Goal: Task Accomplishment & Management: Use online tool/utility

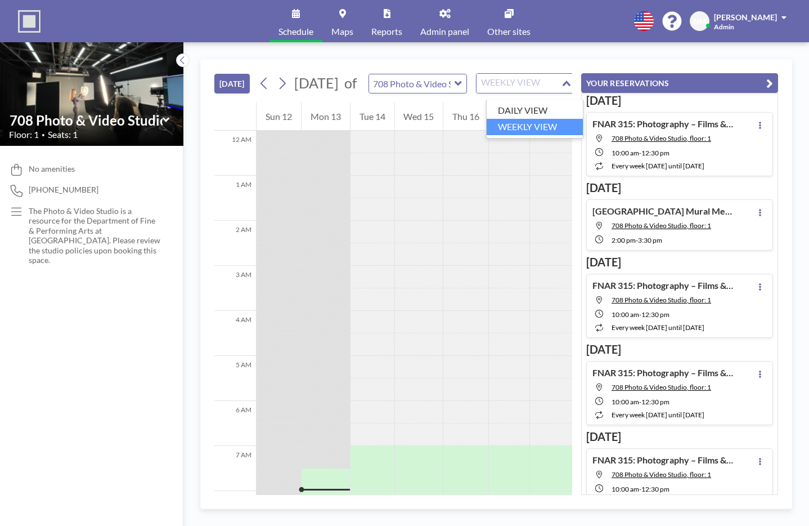
click at [546, 89] on div "WEEKLY VIEW" at bounding box center [519, 82] width 84 height 17
click at [537, 124] on li "WEEKLY VIEW" at bounding box center [535, 127] width 96 height 16
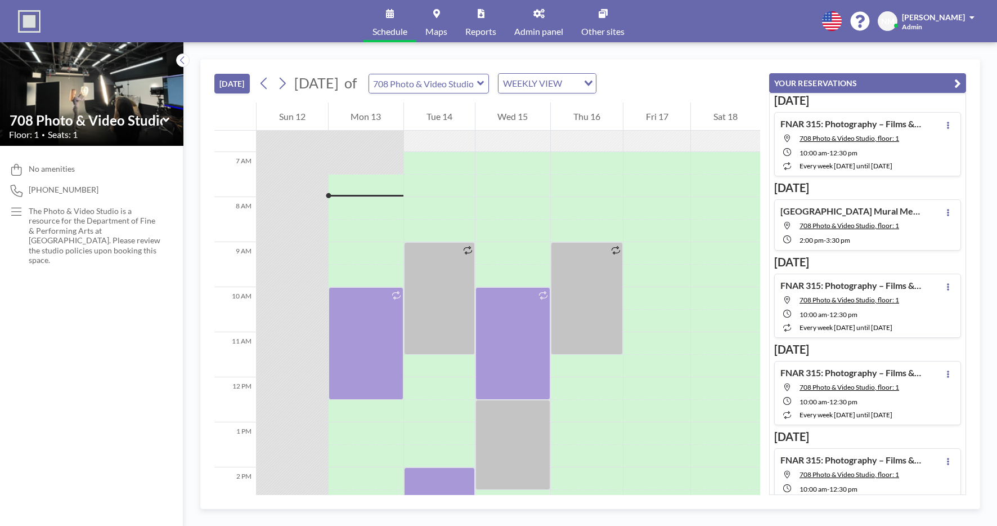
scroll to position [310, 0]
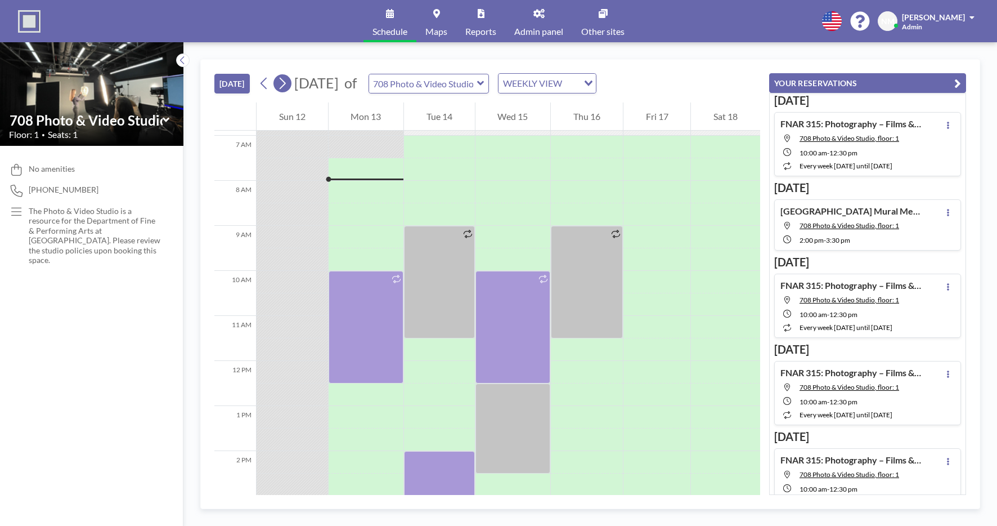
click at [287, 86] on icon at bounding box center [282, 83] width 11 height 17
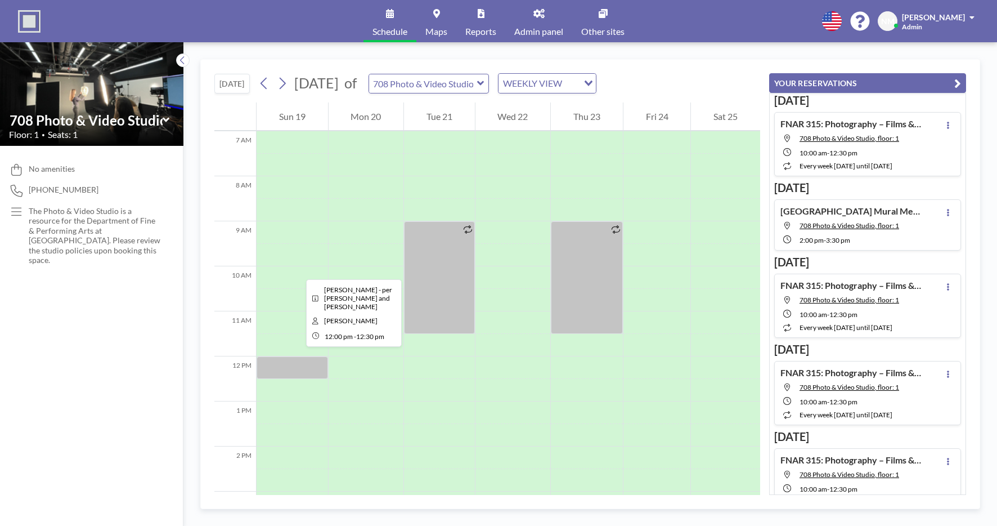
scroll to position [308, 0]
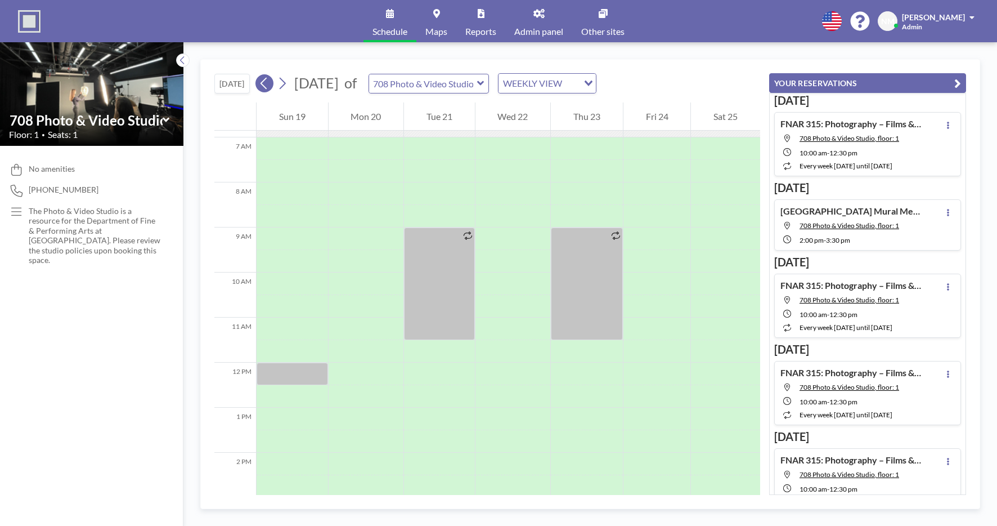
click at [267, 83] on icon at bounding box center [264, 83] width 11 height 17
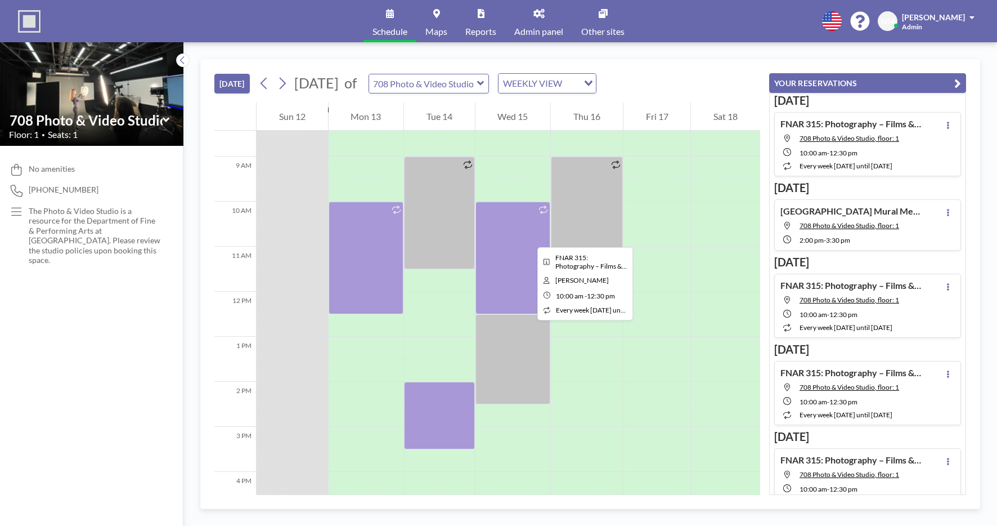
scroll to position [365, 0]
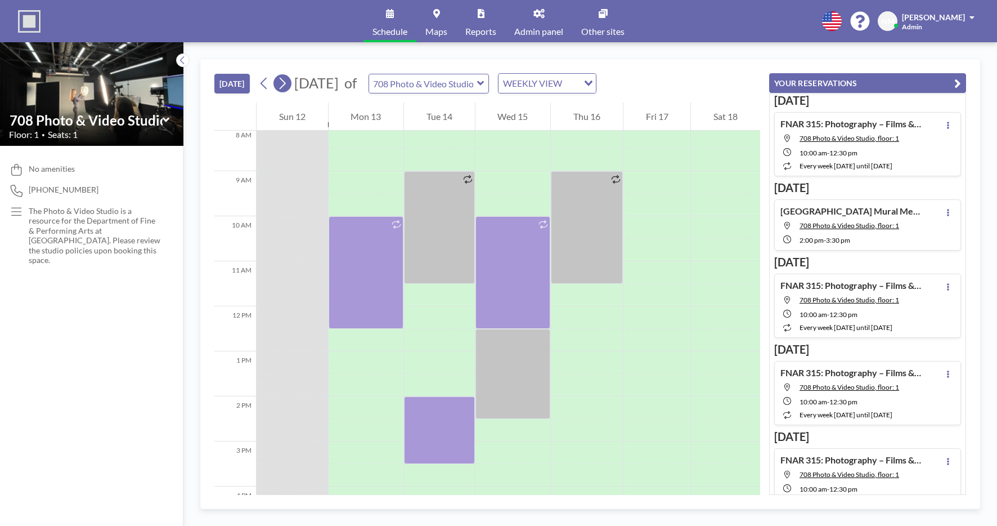
click at [282, 80] on icon at bounding box center [282, 83] width 11 height 17
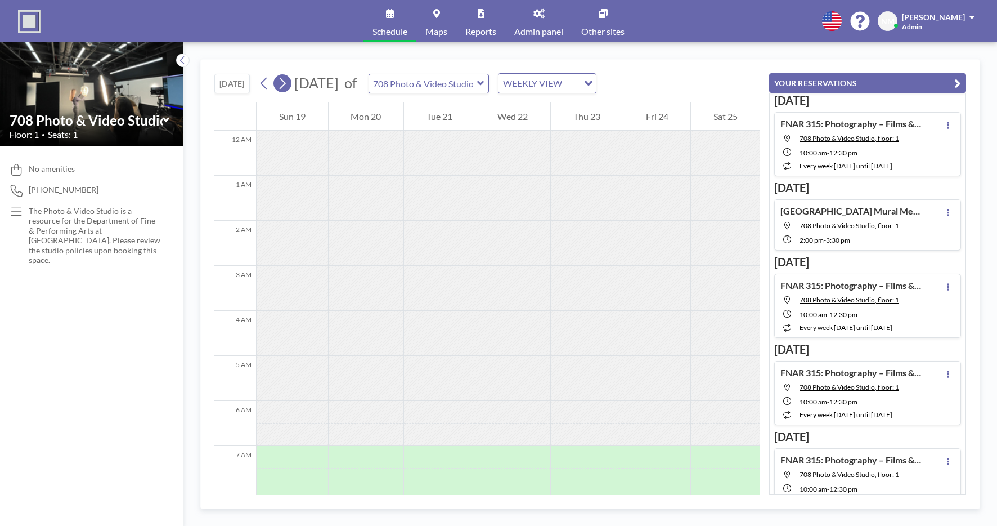
click at [282, 80] on icon at bounding box center [282, 83] width 11 height 17
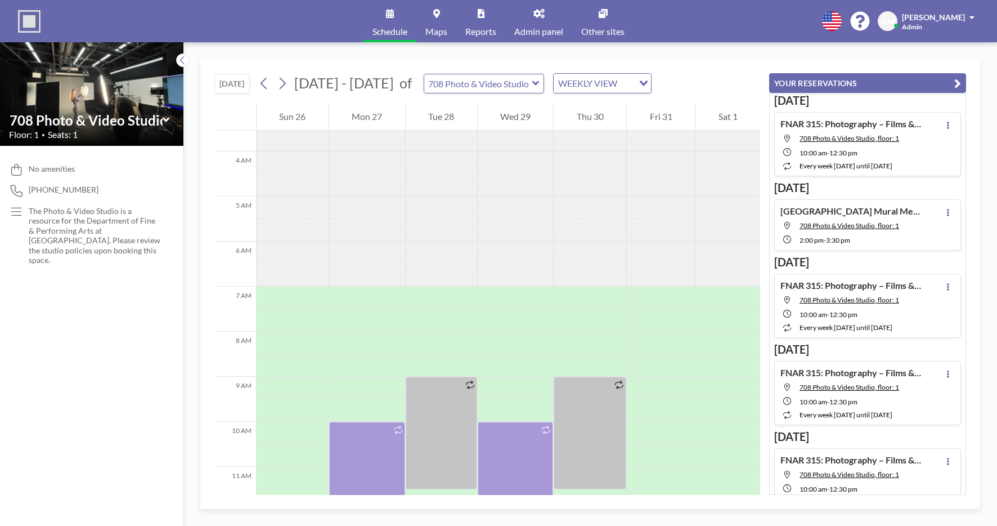
scroll to position [140, 0]
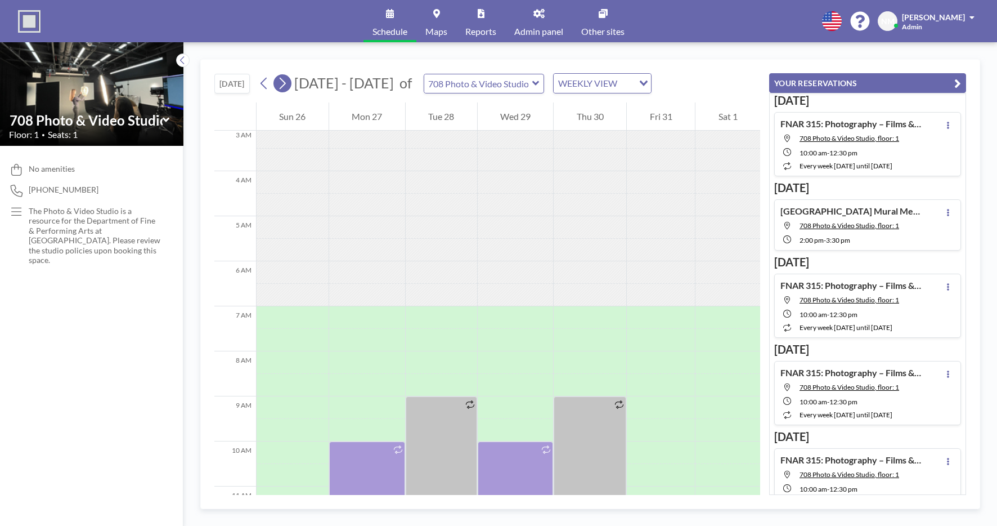
click at [291, 79] on button at bounding box center [282, 83] width 18 height 18
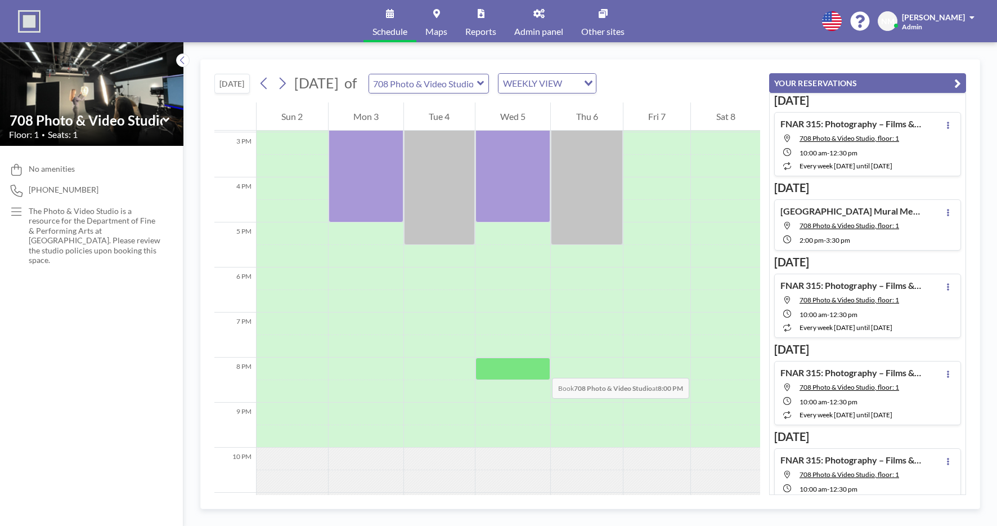
scroll to position [699, 0]
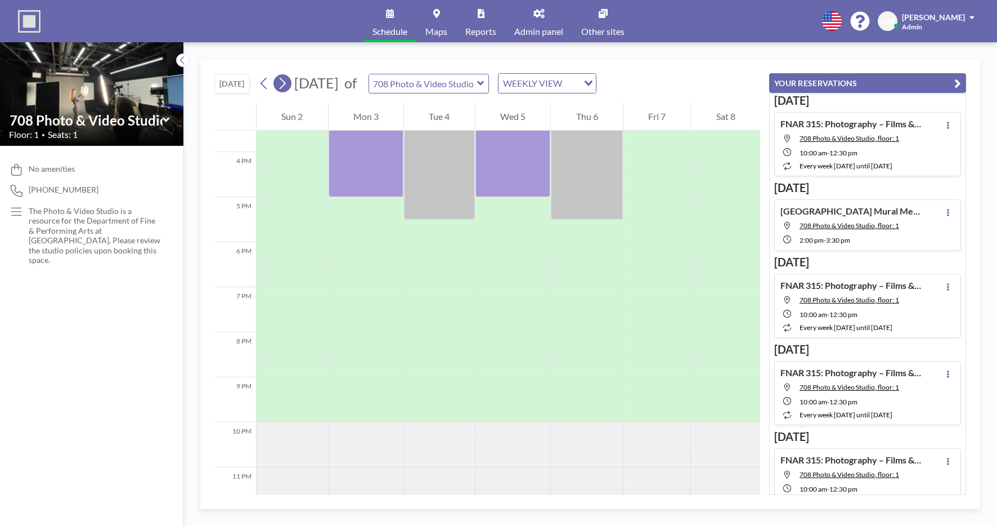
click at [288, 83] on icon at bounding box center [282, 83] width 11 height 17
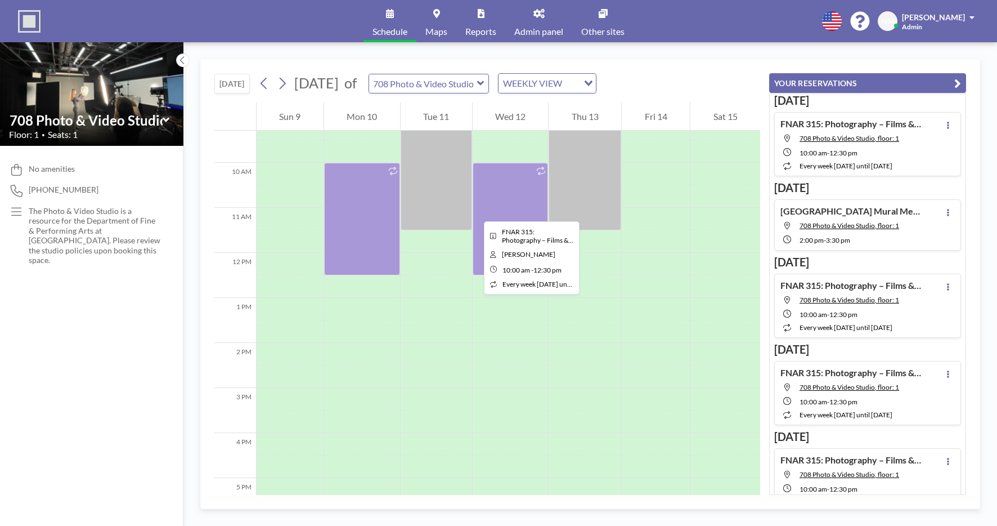
scroll to position [430, 0]
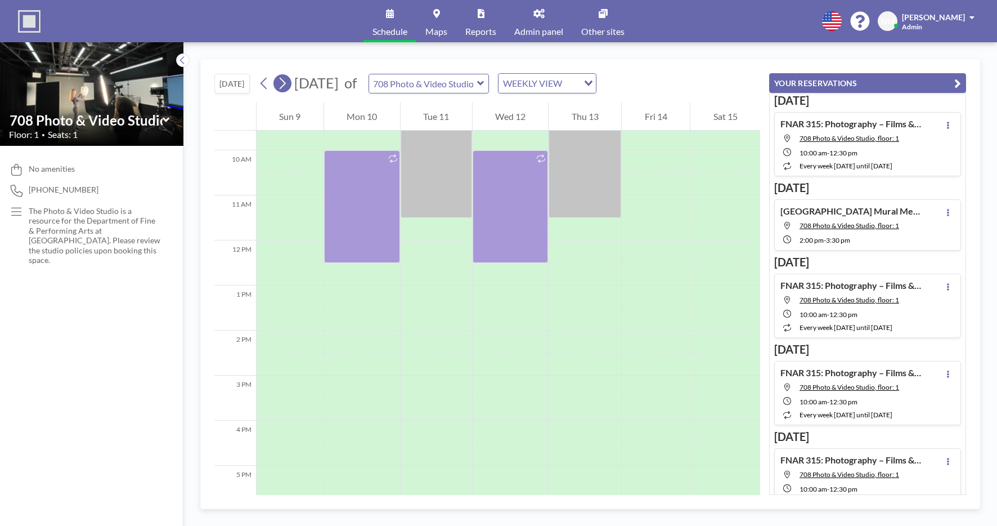
click at [281, 83] on icon at bounding box center [282, 83] width 11 height 17
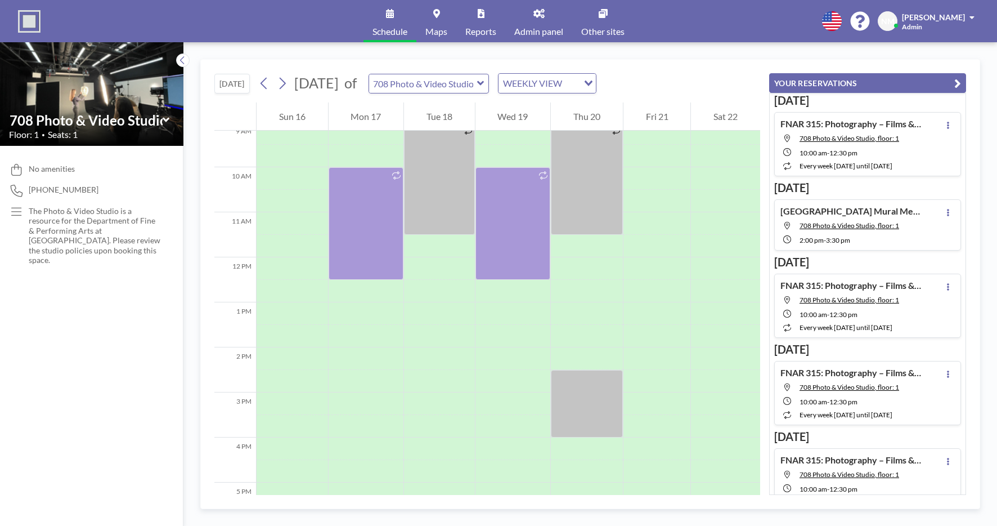
scroll to position [364, 0]
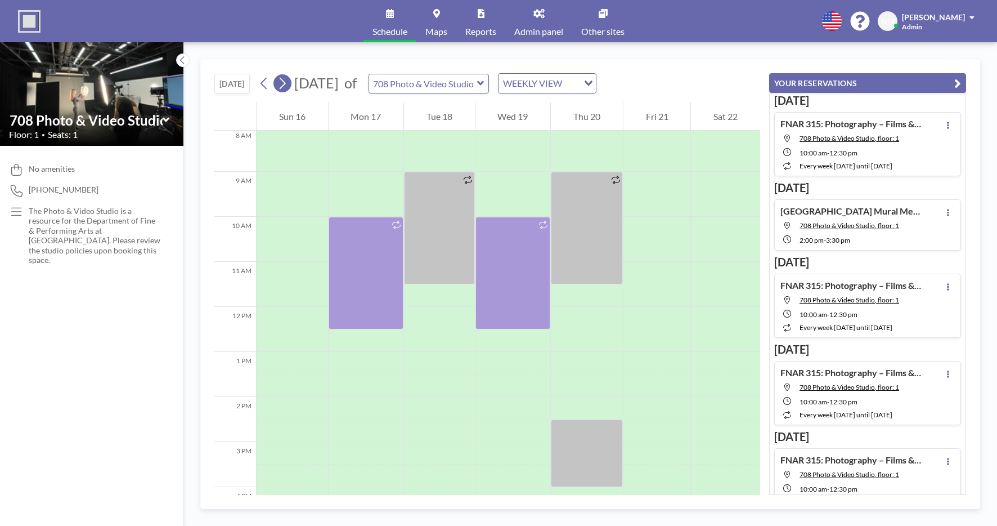
click at [289, 86] on button at bounding box center [282, 83] width 18 height 18
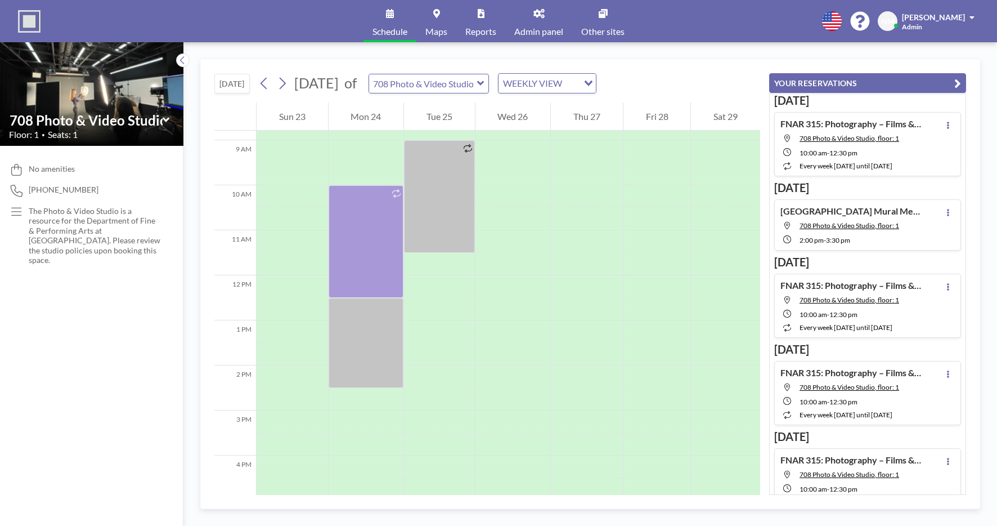
scroll to position [419, 0]
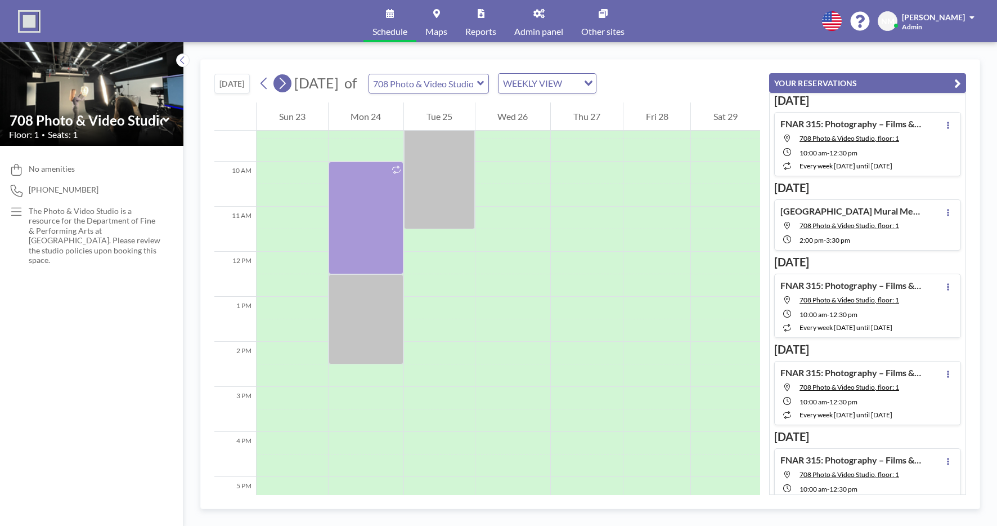
click at [288, 86] on icon at bounding box center [282, 83] width 11 height 17
